Goal: Complete application form

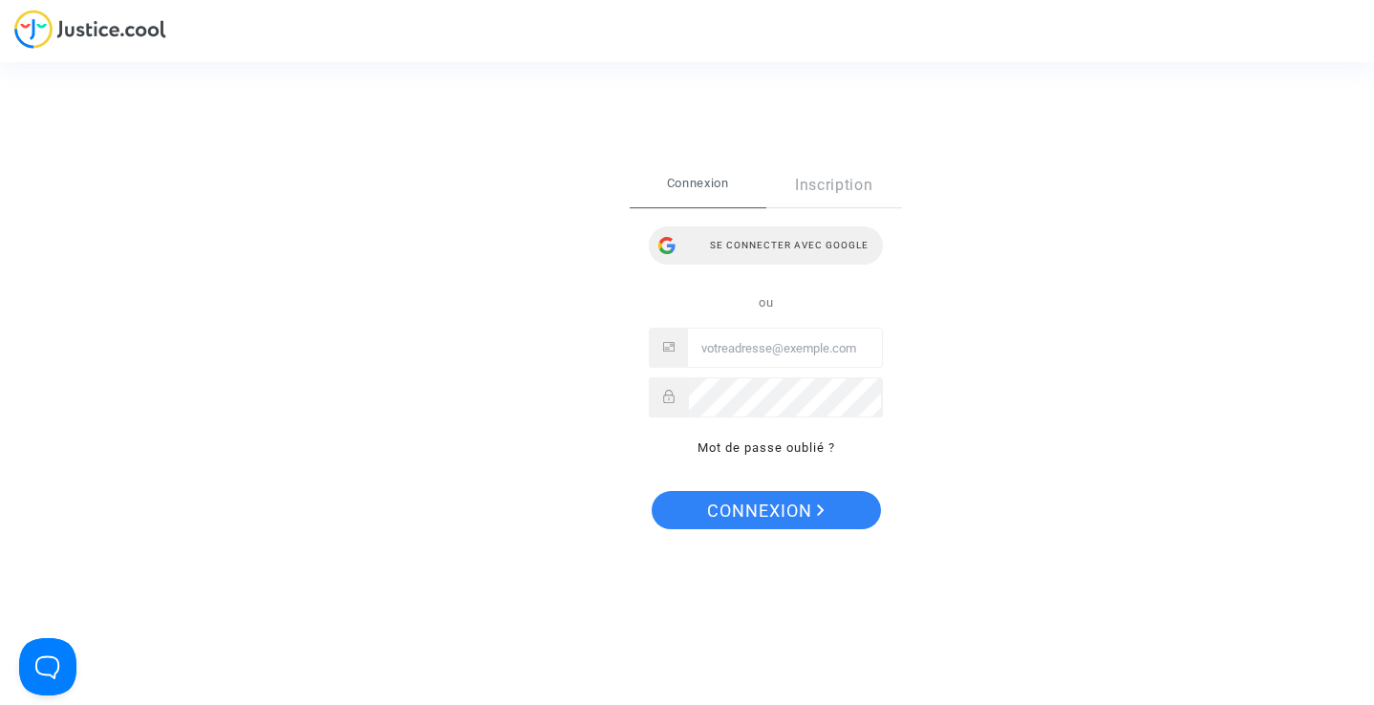
click at [756, 247] on div "Se connecter avec Google" at bounding box center [766, 245] width 234 height 38
type input "[EMAIL_ADDRESS][DOMAIN_NAME]"
click at [755, 515] on span "Connexion" at bounding box center [766, 511] width 118 height 40
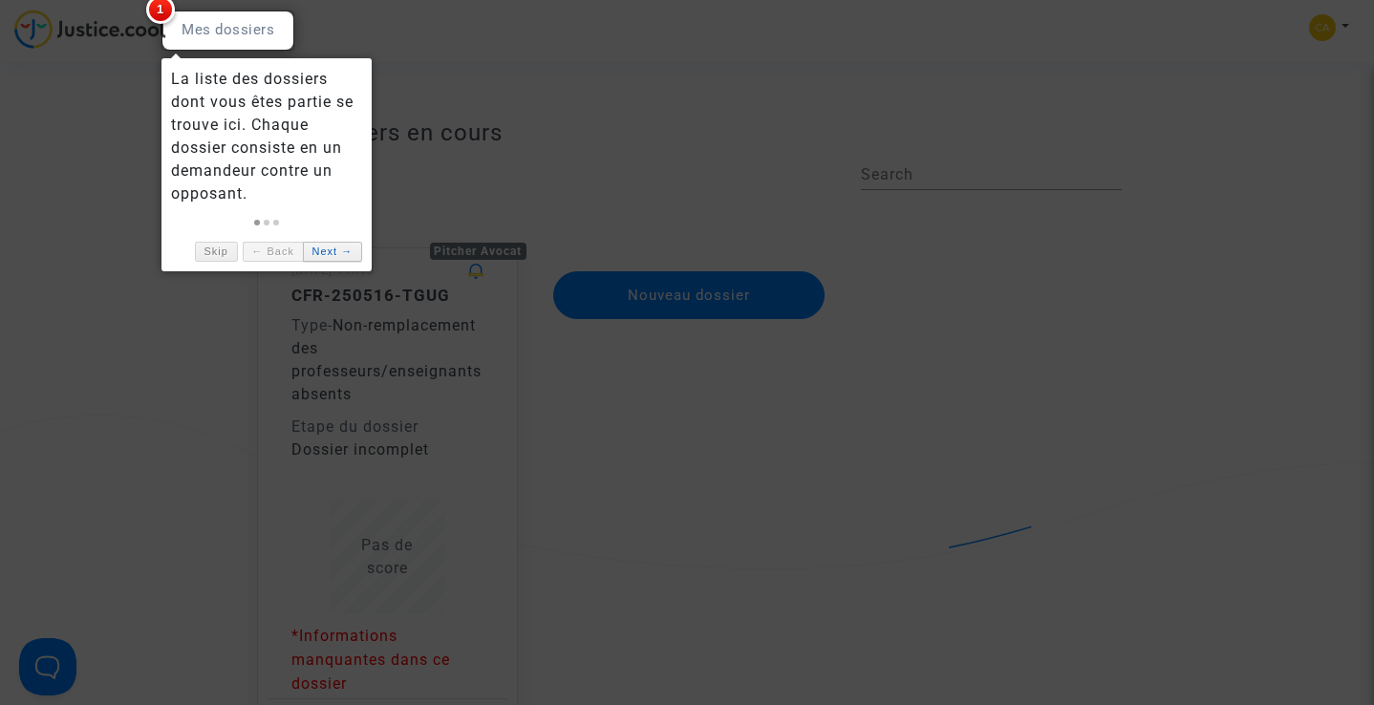
click at [329, 258] on link "Next →" at bounding box center [332, 252] width 59 height 20
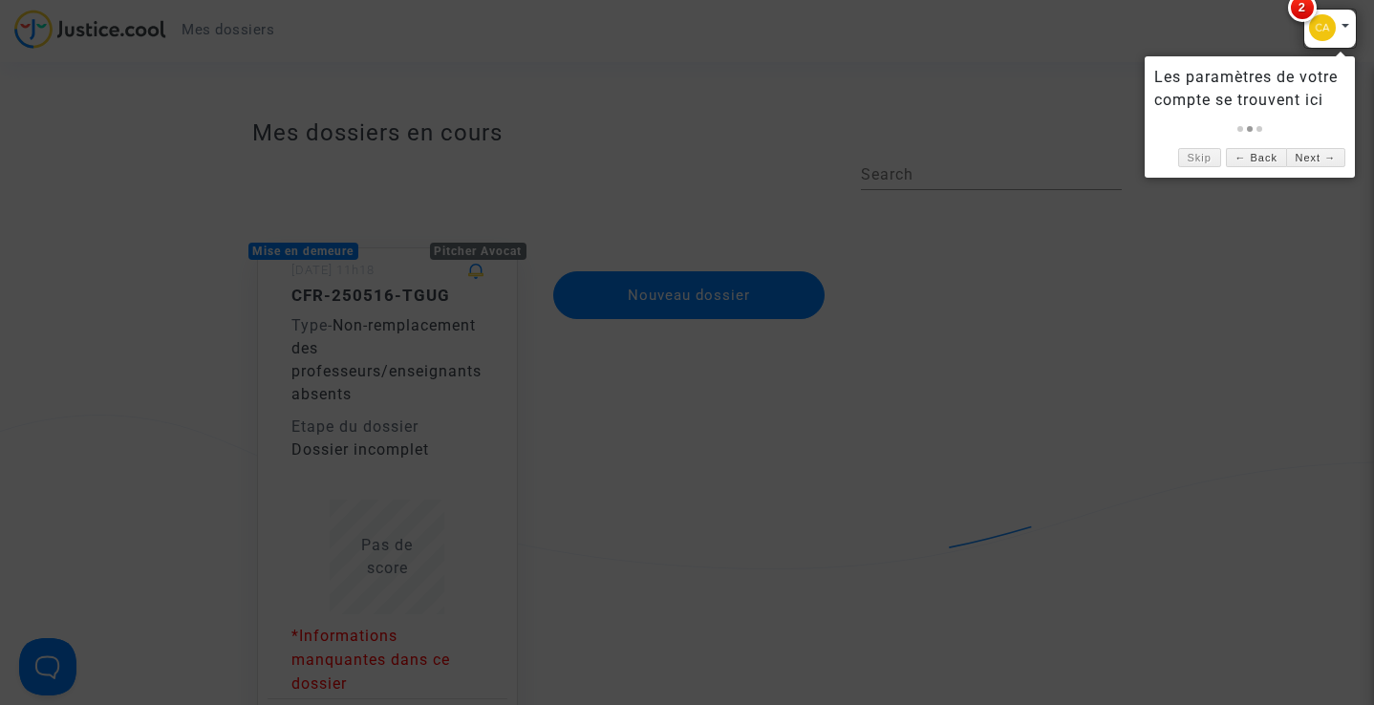
click at [611, 466] on div at bounding box center [687, 352] width 1374 height 705
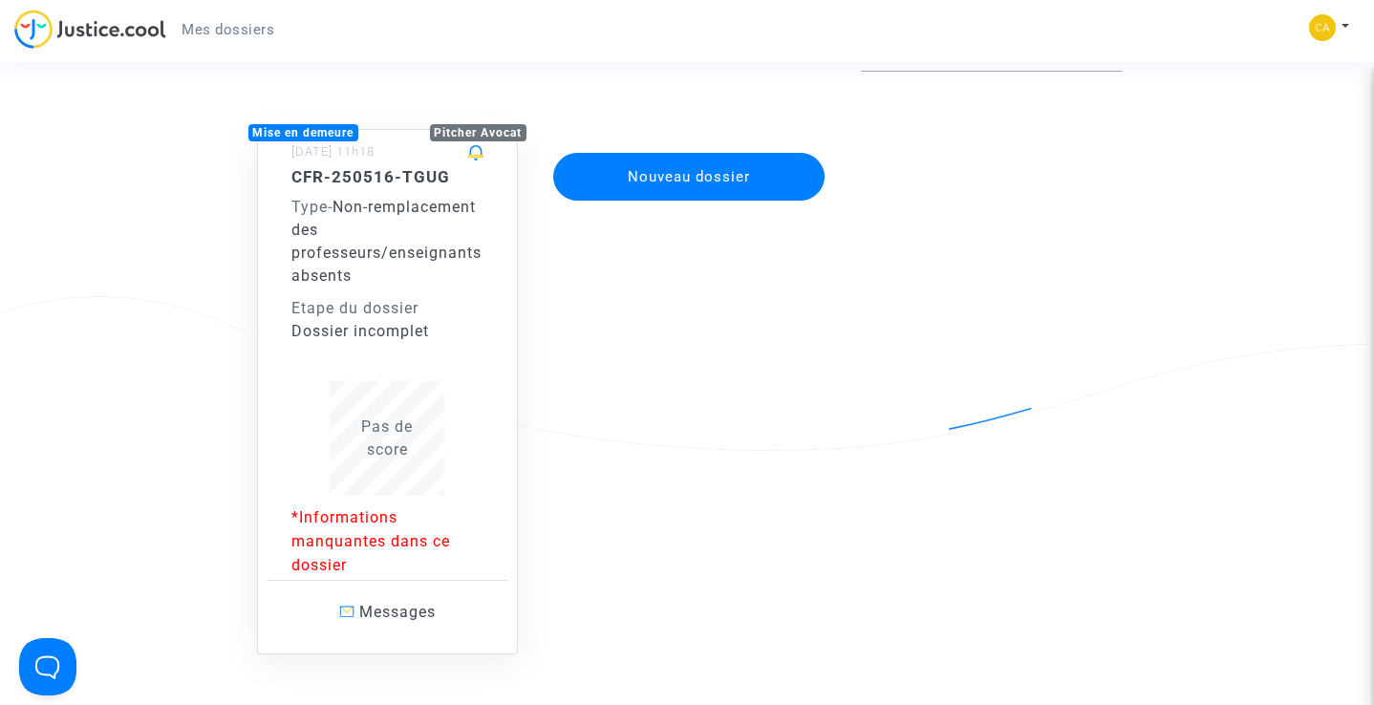
scroll to position [184, 0]
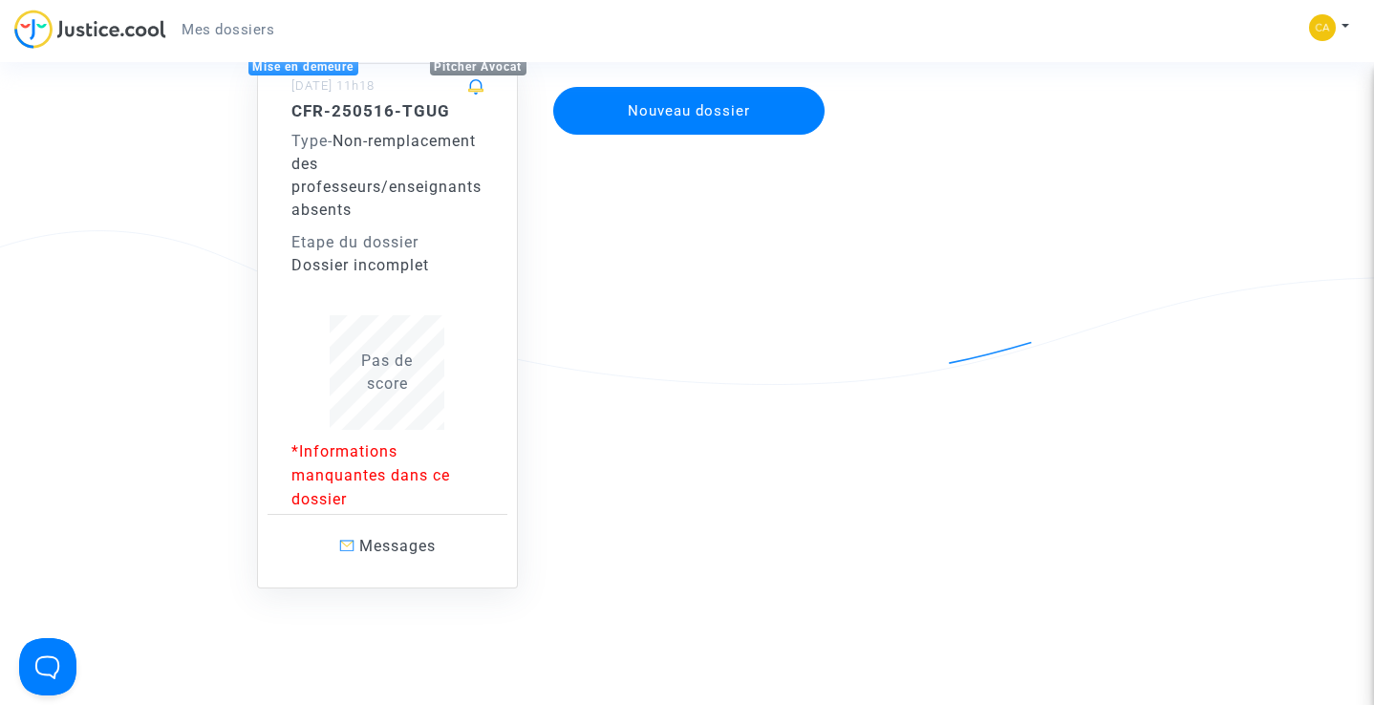
click at [332, 473] on p "*Informations manquantes dans ce dossier" at bounding box center [387, 475] width 193 height 72
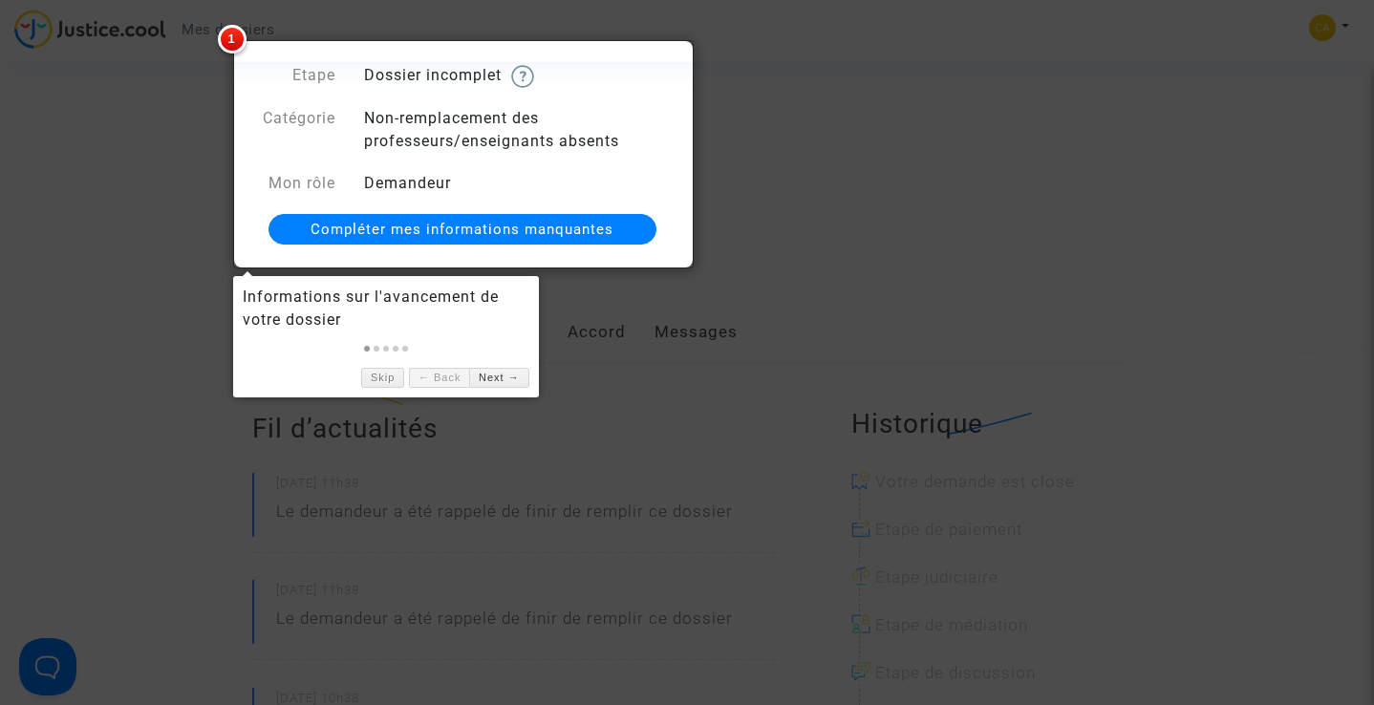
click at [451, 232] on span "Compléter mes informations manquantes" at bounding box center [462, 229] width 303 height 17
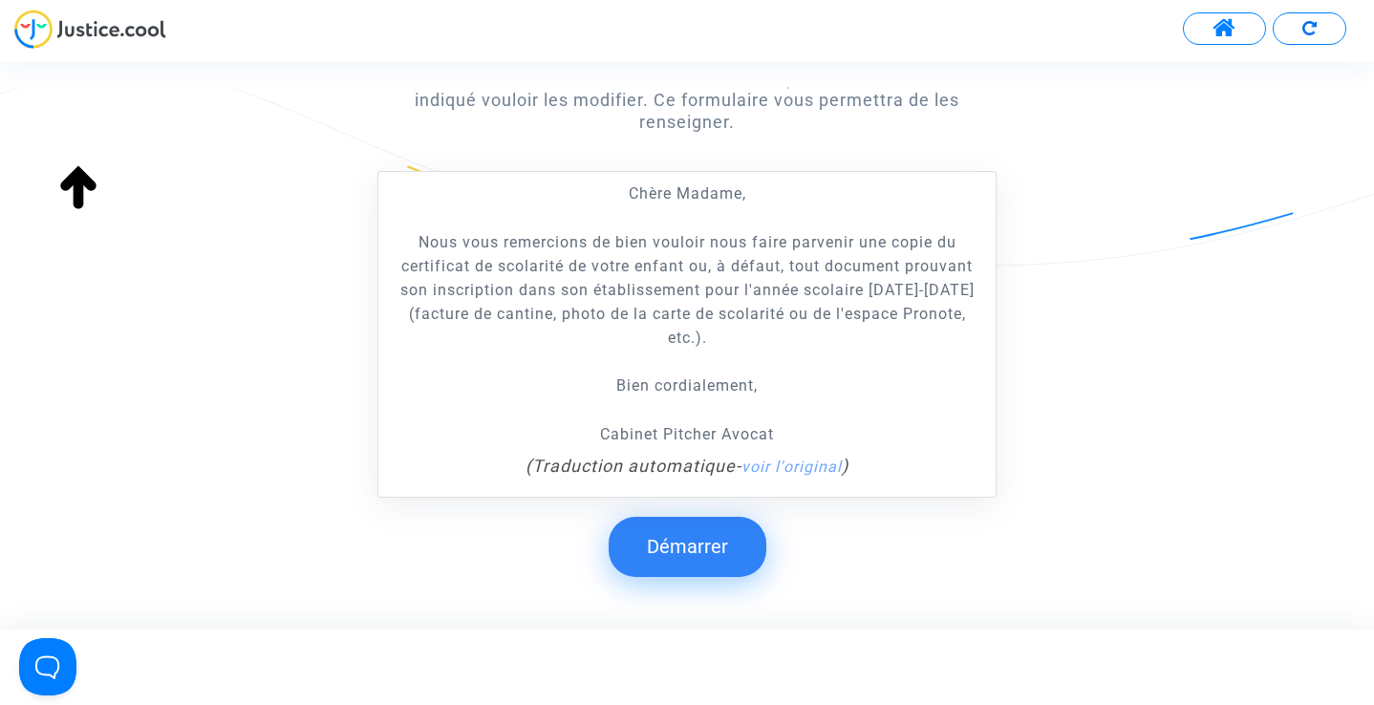
scroll to position [349, 0]
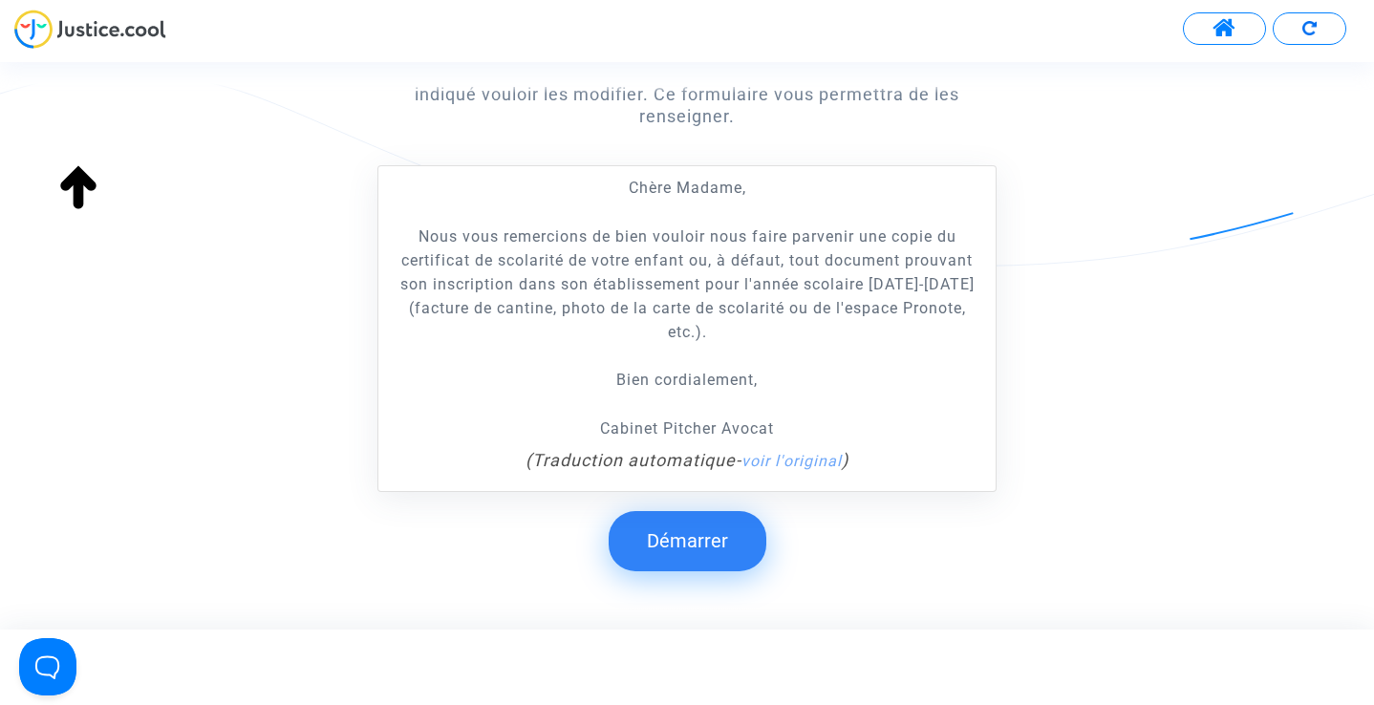
click at [678, 545] on button "Démarrer" at bounding box center [688, 540] width 158 height 59
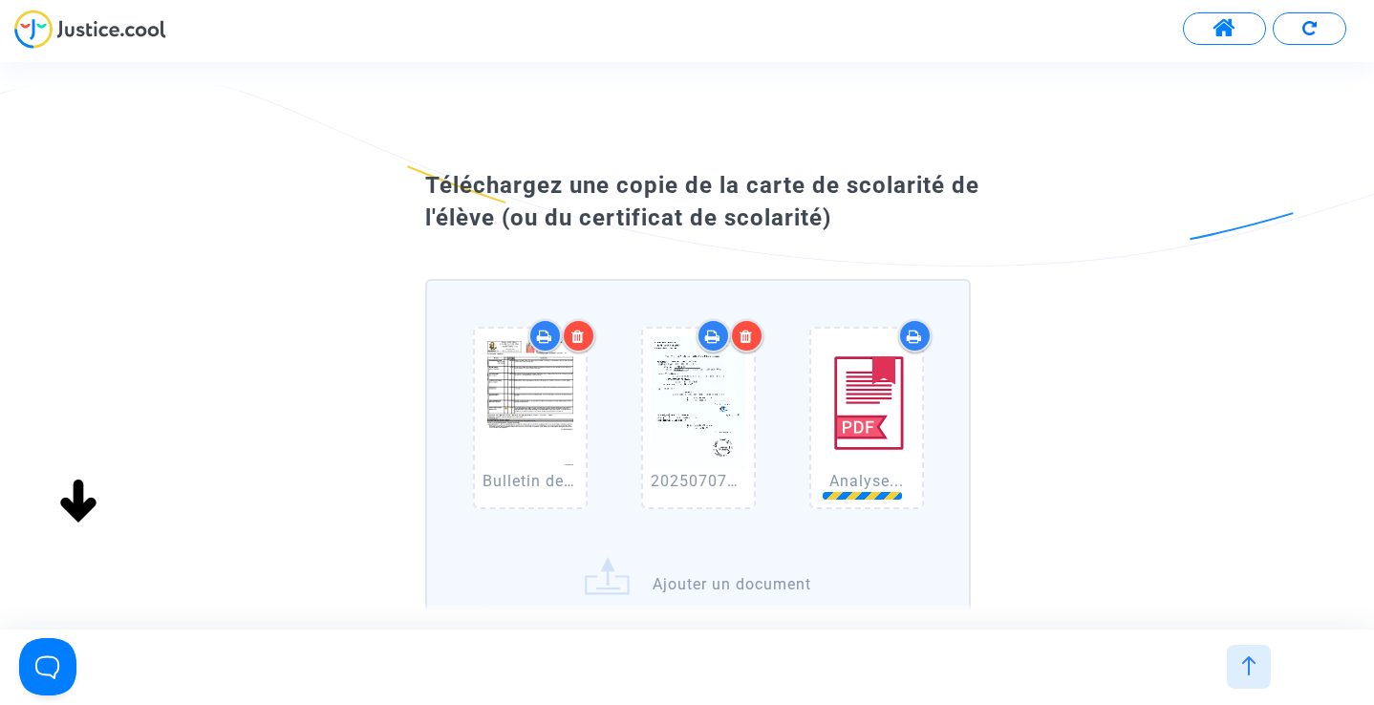
scroll to position [0, 0]
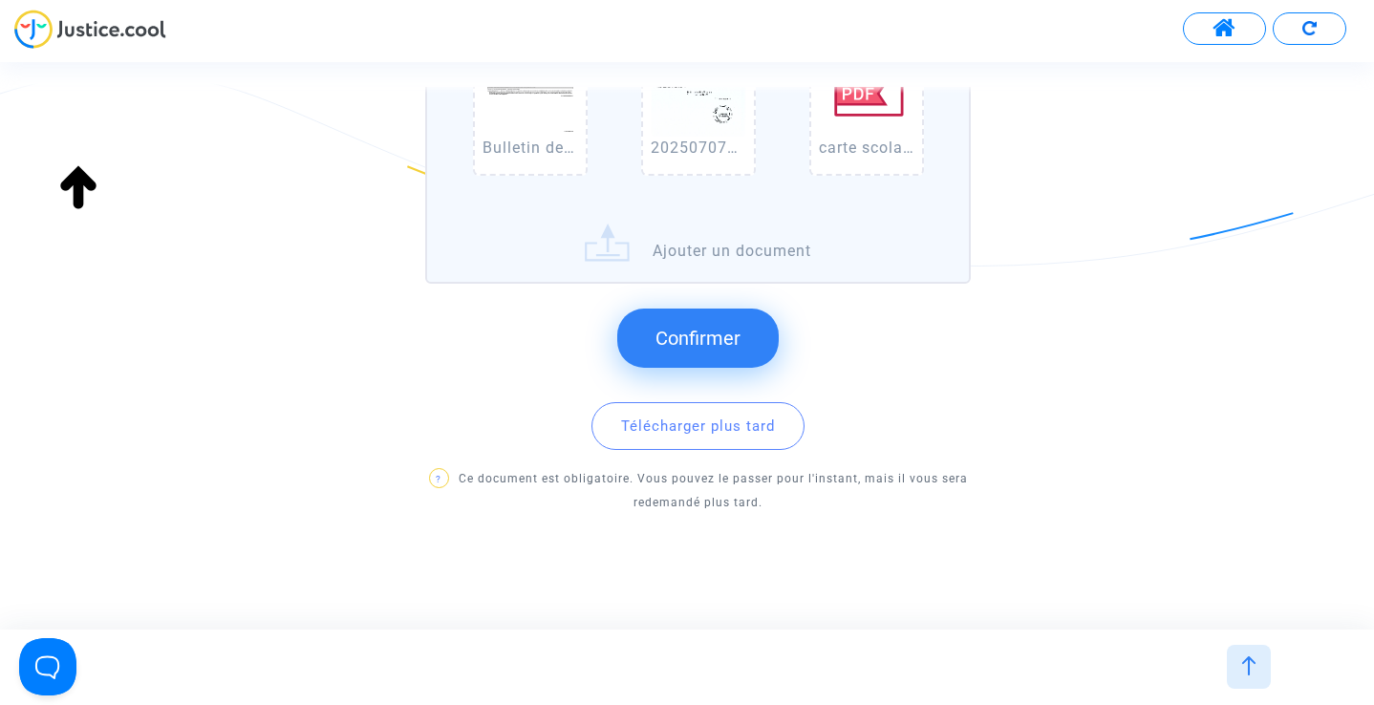
click at [694, 338] on span "Confirmer" at bounding box center [697, 338] width 85 height 23
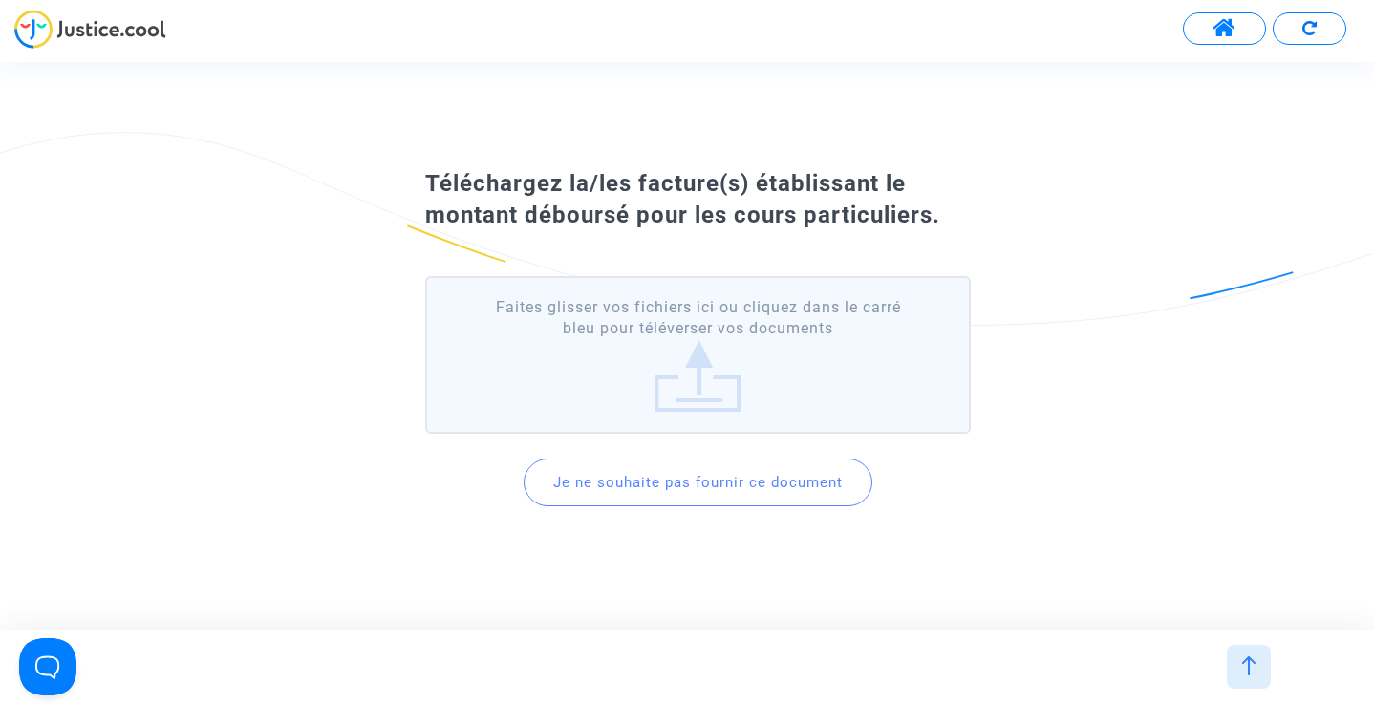
click at [698, 360] on label "Faites glisser vos fichiers ici ou cliquez dans le carré bleu pour téléverser v…" at bounding box center [697, 355] width 545 height 158
click at [0, 0] on input "Faites glisser vos fichiers ici ou cliquez dans le carré bleu pour téléverser v…" at bounding box center [0, 0] width 0 height 0
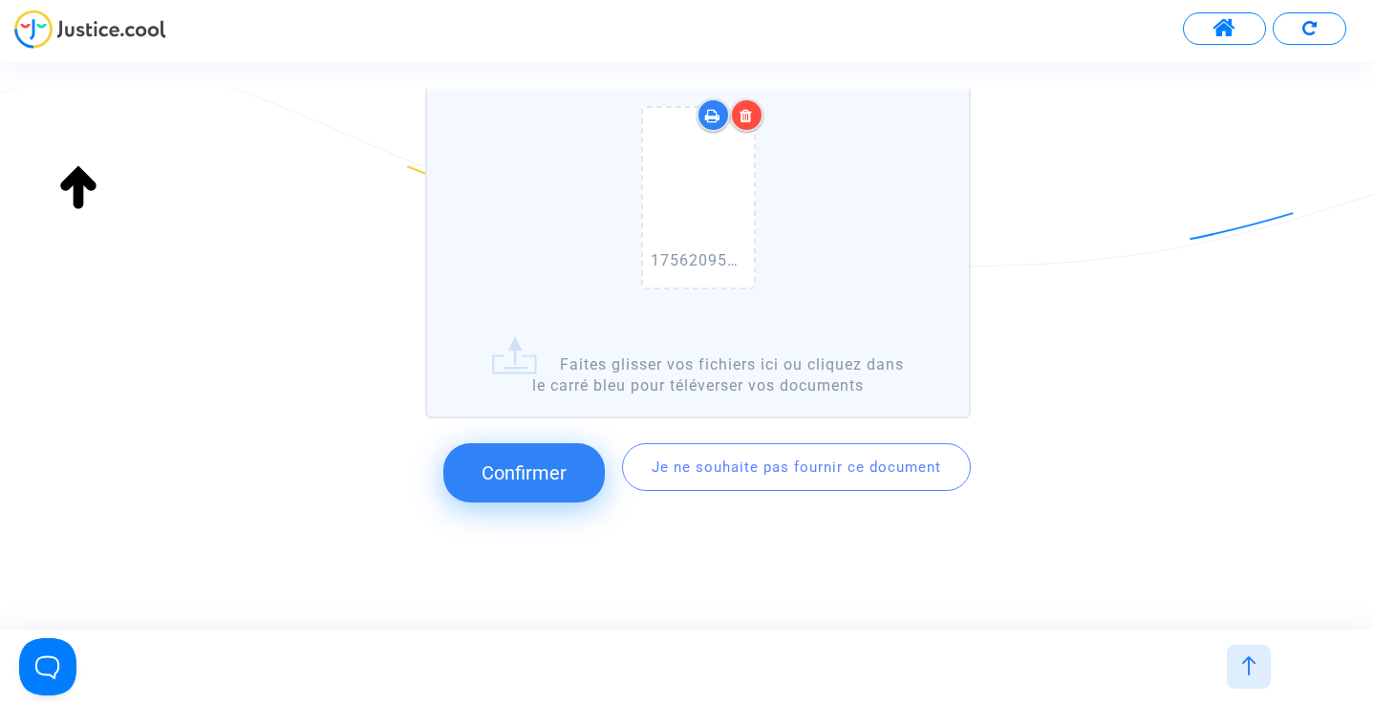
scroll to position [953, 0]
click at [513, 468] on span "Confirmer" at bounding box center [524, 473] width 85 height 23
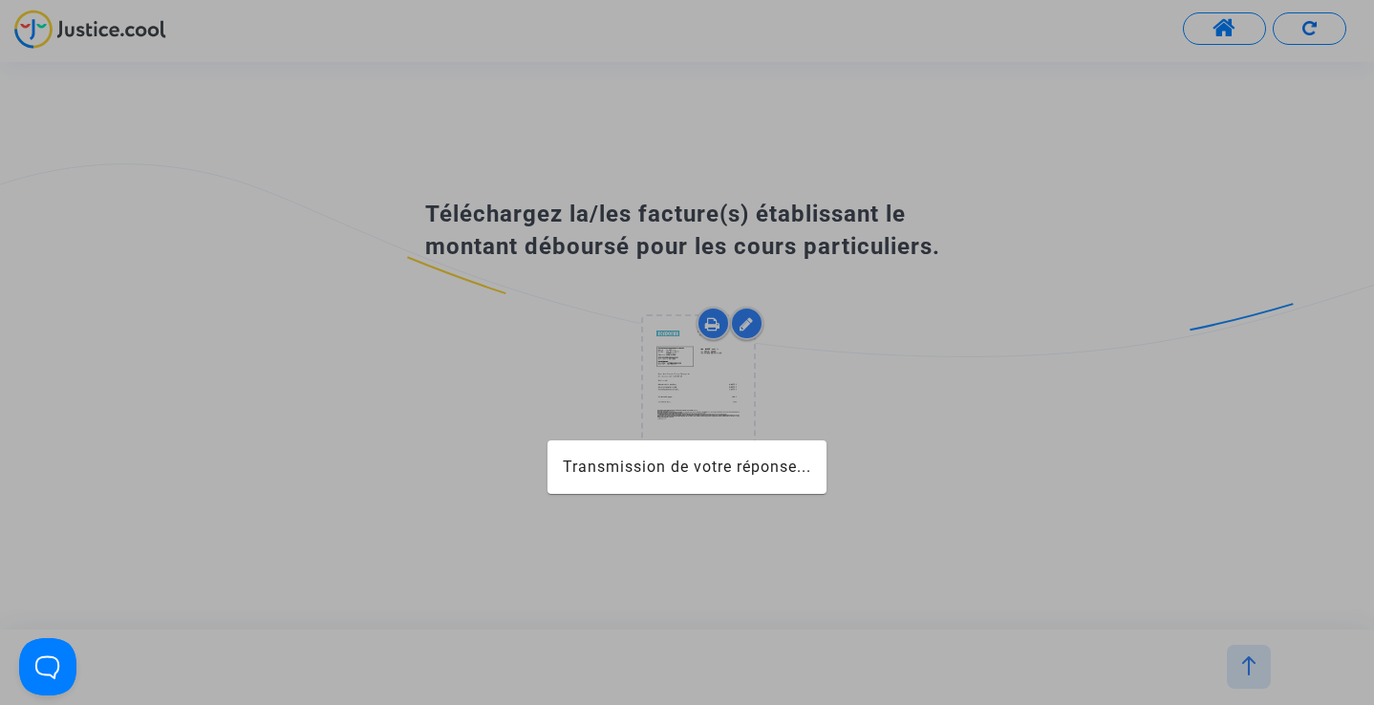
scroll to position [0, 0]
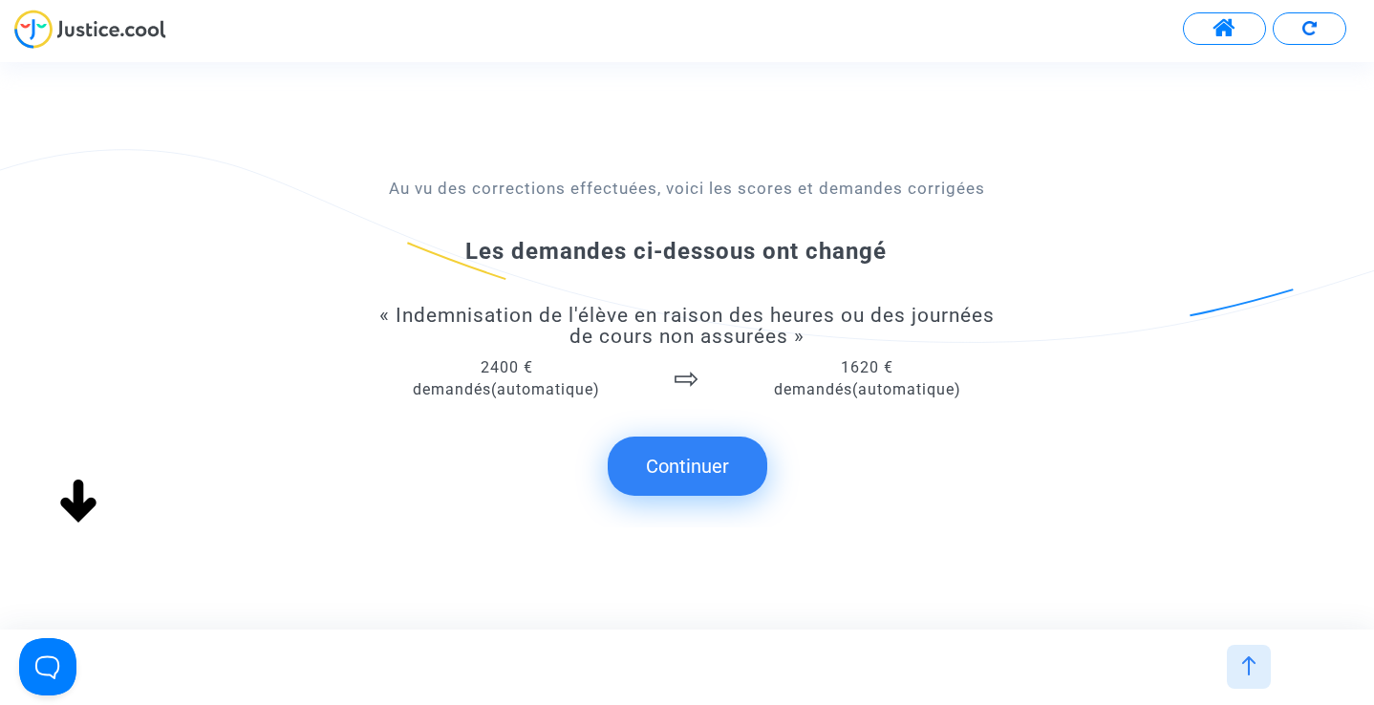
click at [670, 466] on button "Continuer" at bounding box center [688, 466] width 160 height 59
